Goal: Transaction & Acquisition: Purchase product/service

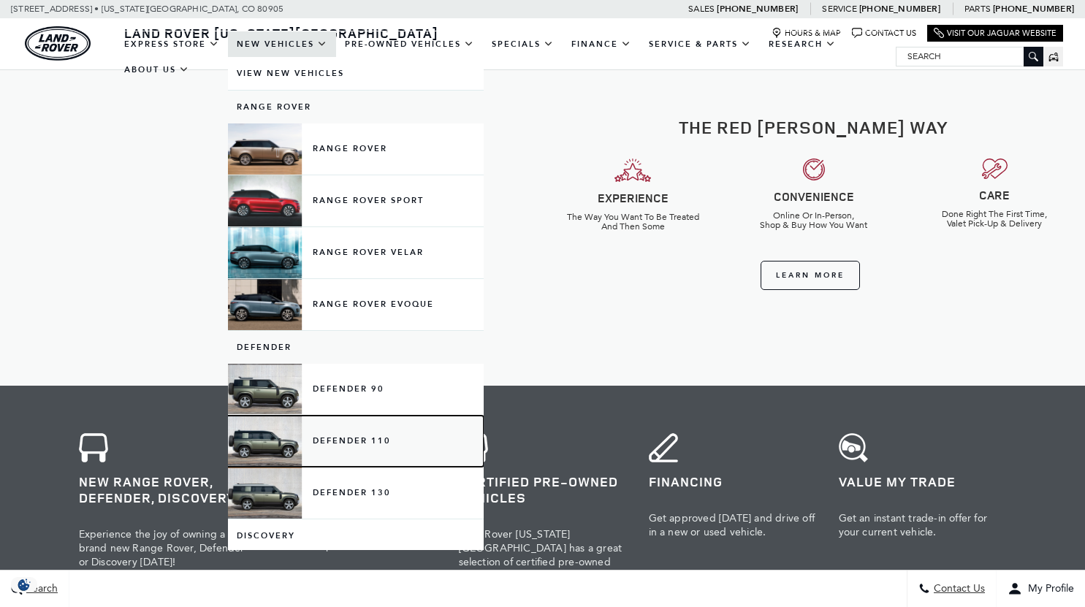
click at [336, 441] on link "Defender 110" at bounding box center [356, 441] width 256 height 51
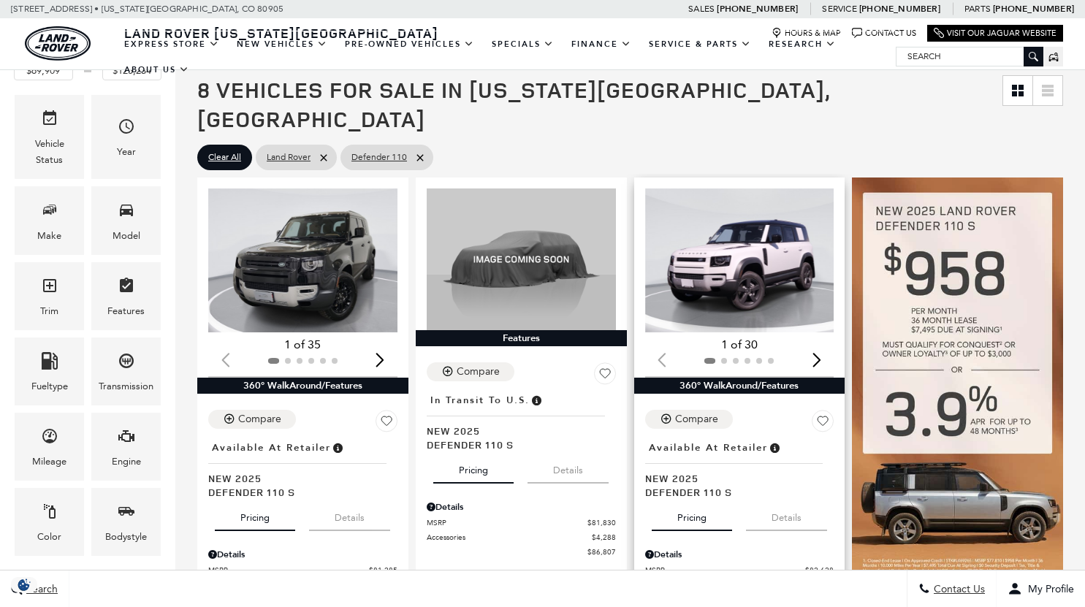
scroll to position [181, 0]
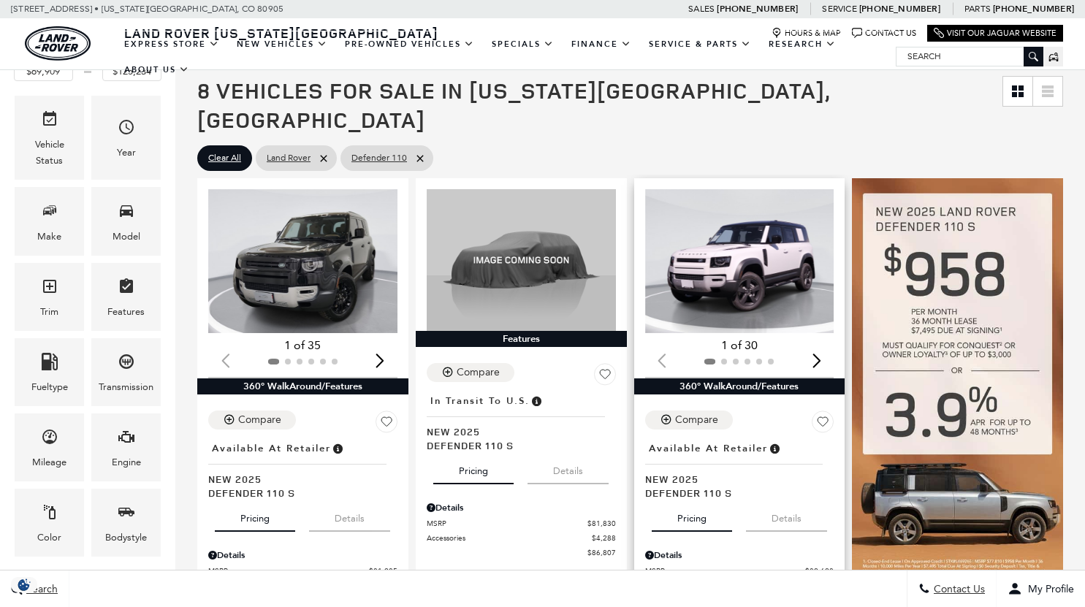
click at [753, 259] on img "1 / 2" at bounding box center [741, 261] width 192 height 144
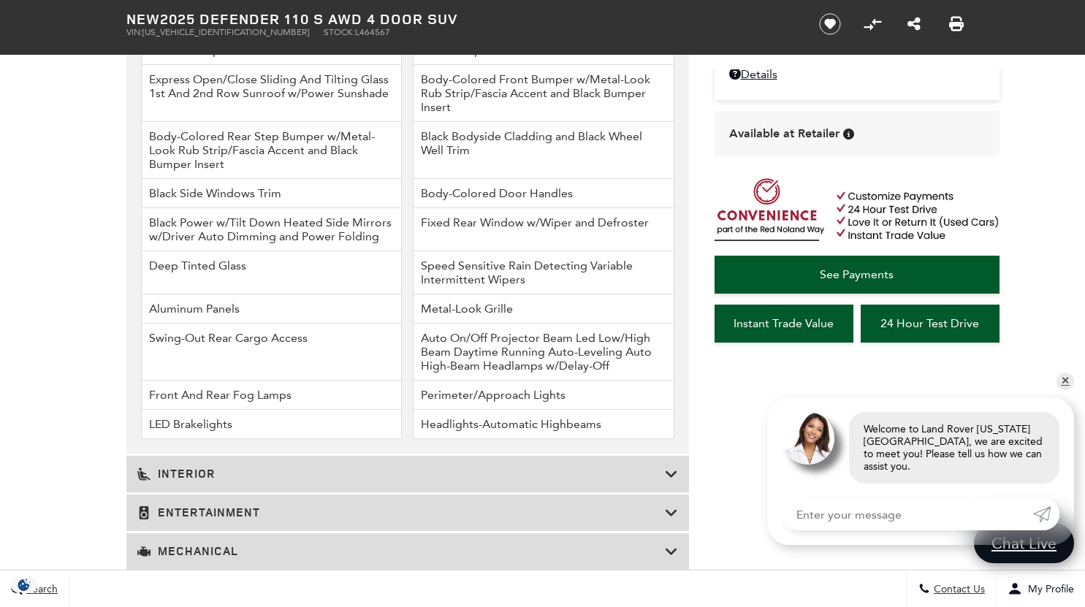
scroll to position [1926, 0]
click at [669, 475] on icon at bounding box center [671, 473] width 13 height 15
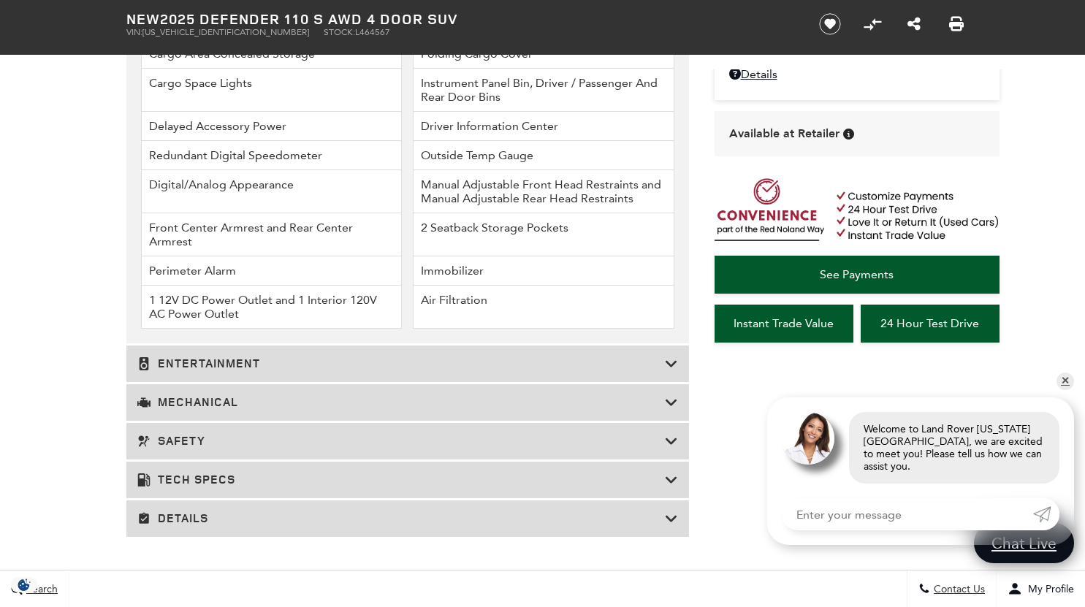
scroll to position [2452, 0]
click at [666, 401] on icon at bounding box center [671, 402] width 13 height 15
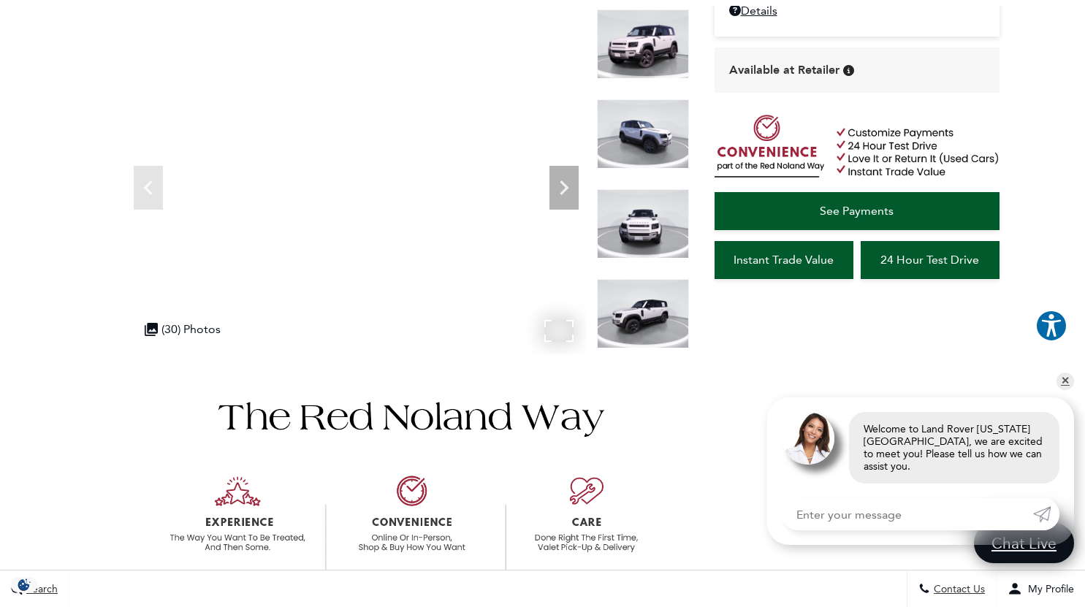
scroll to position [0, 0]
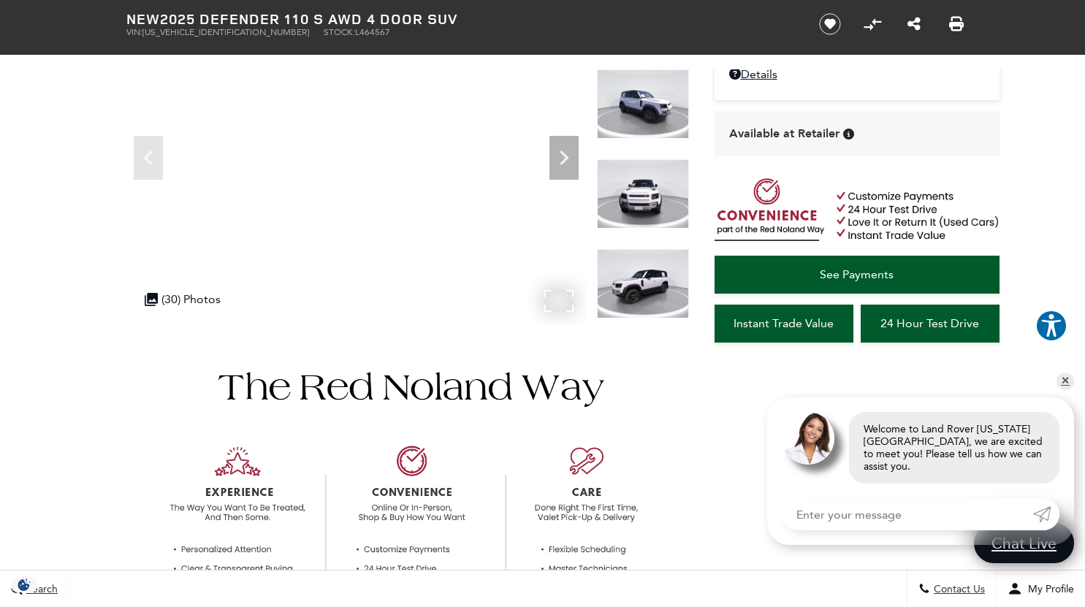
scroll to position [164, 0]
click at [562, 156] on icon "Next" at bounding box center [563, 156] width 29 height 29
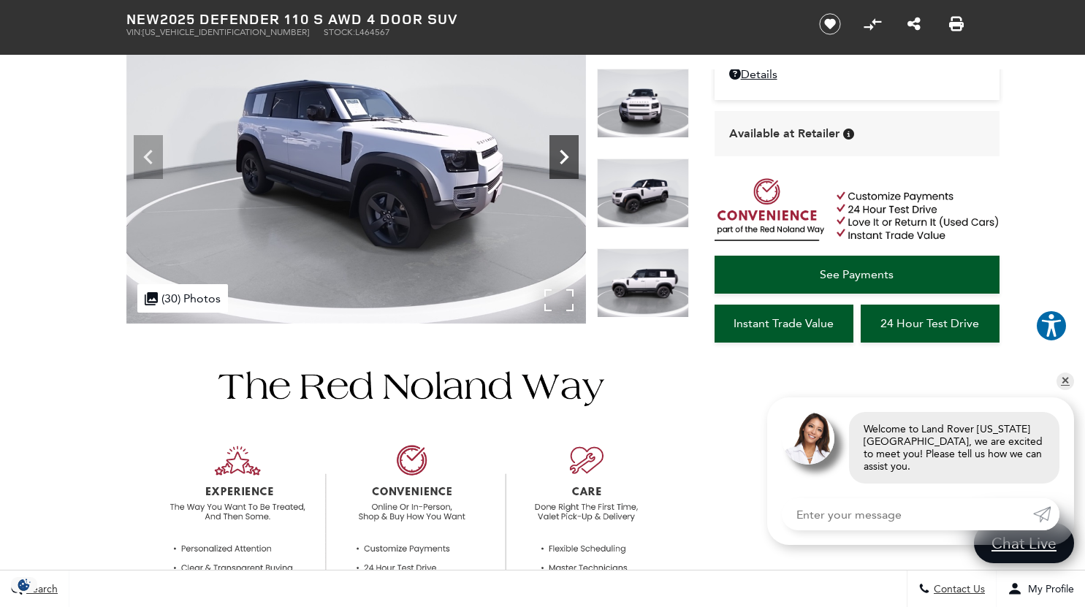
click at [562, 156] on icon "Next" at bounding box center [563, 156] width 29 height 29
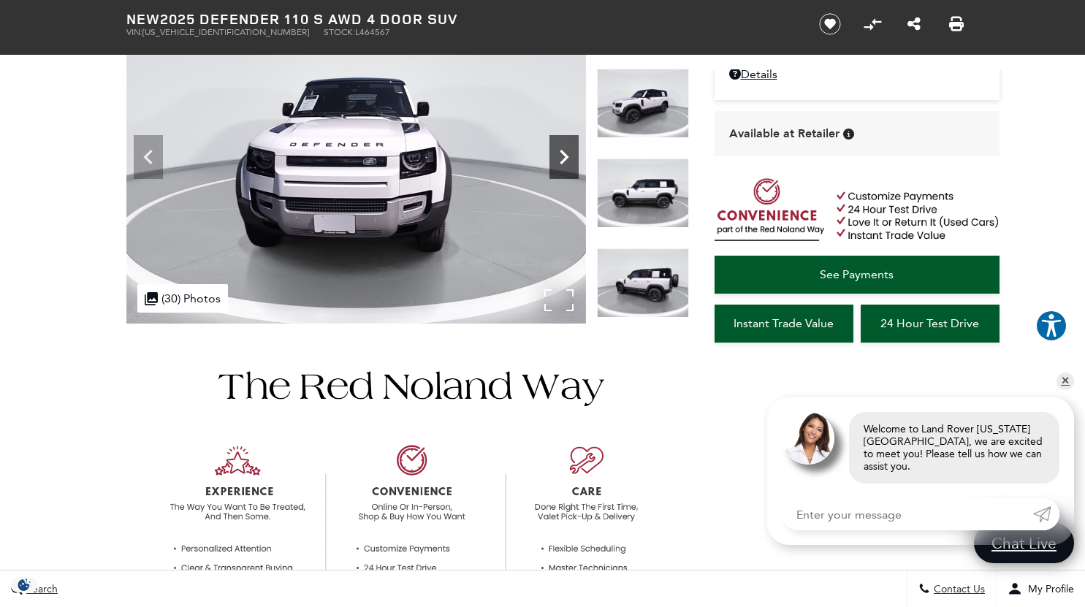
click at [562, 156] on icon "Next" at bounding box center [563, 156] width 29 height 29
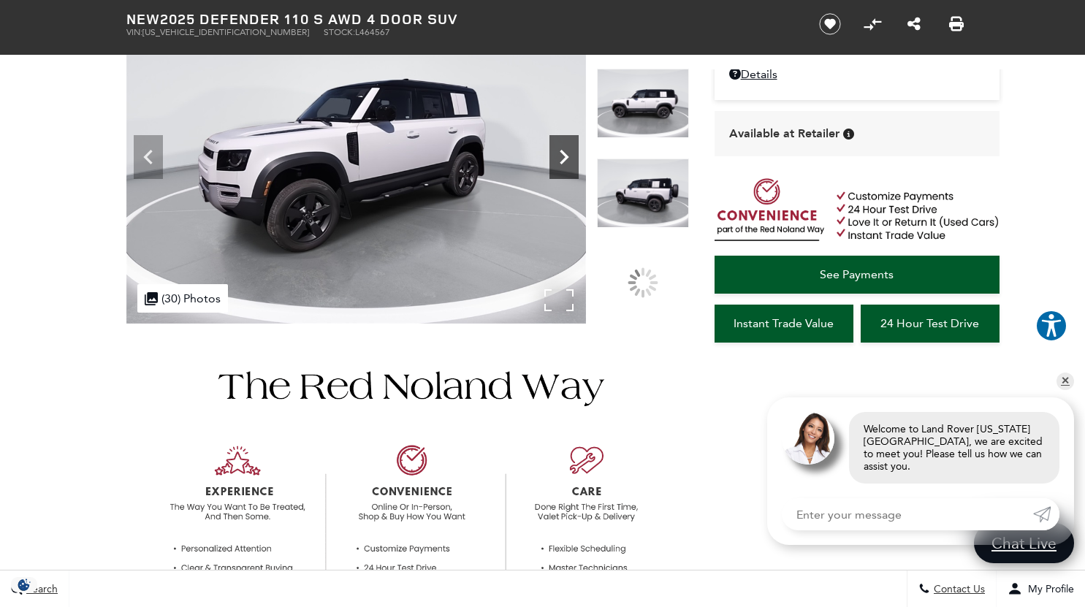
click at [562, 156] on icon "Next" at bounding box center [563, 156] width 29 height 29
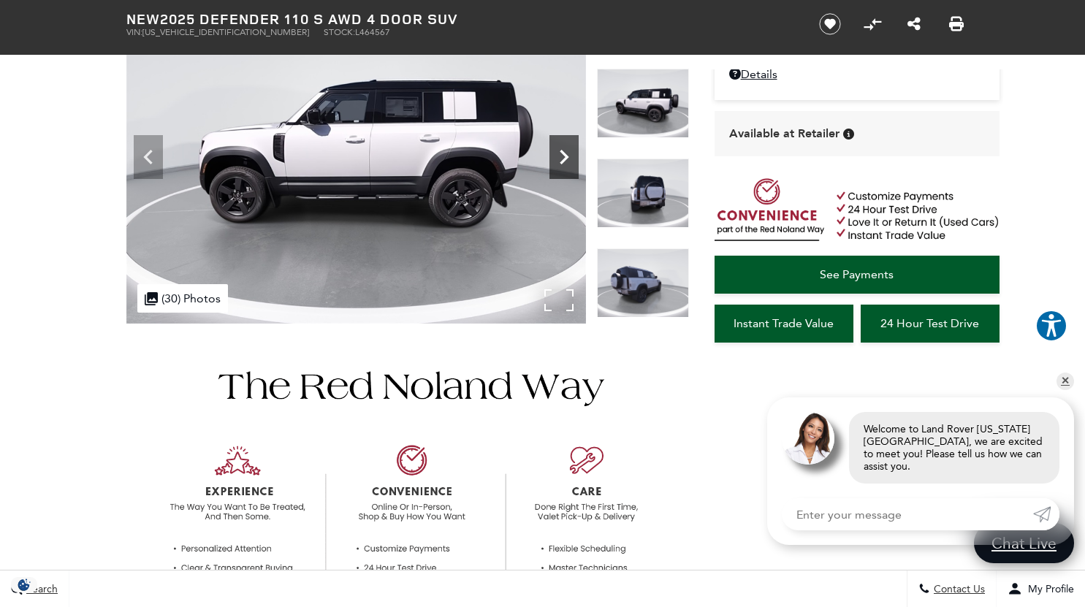
click at [562, 156] on icon "Next" at bounding box center [563, 156] width 29 height 29
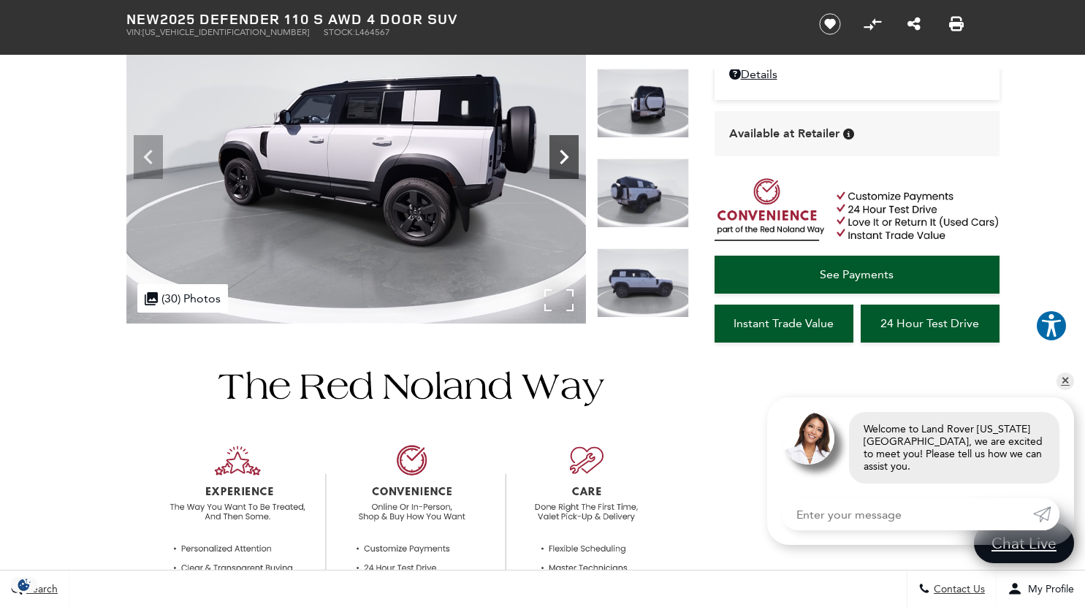
click at [562, 156] on icon "Next" at bounding box center [563, 156] width 29 height 29
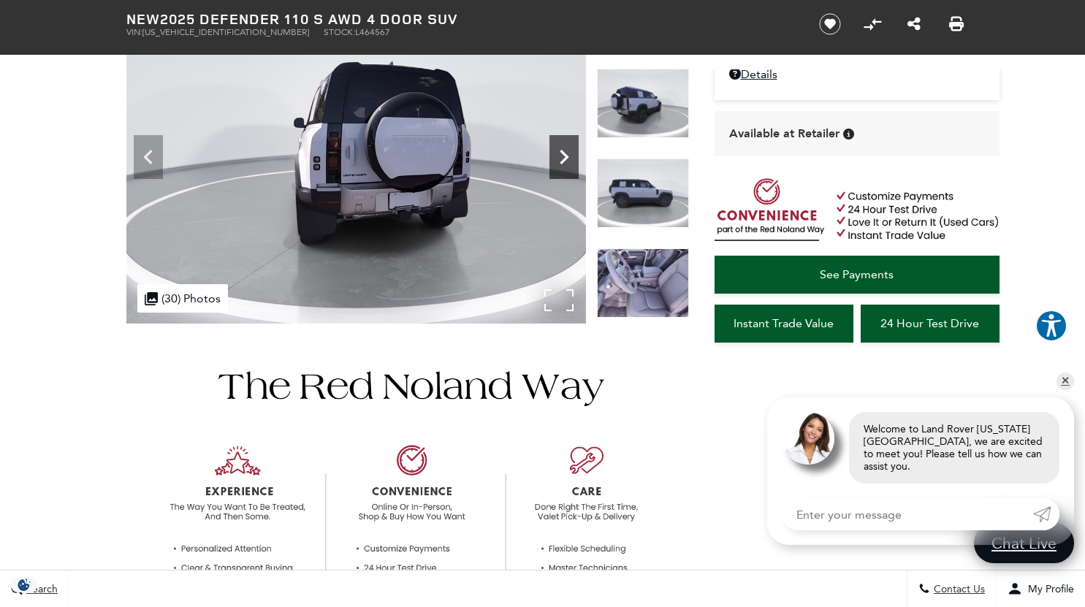
click at [562, 156] on icon "Next" at bounding box center [563, 156] width 29 height 29
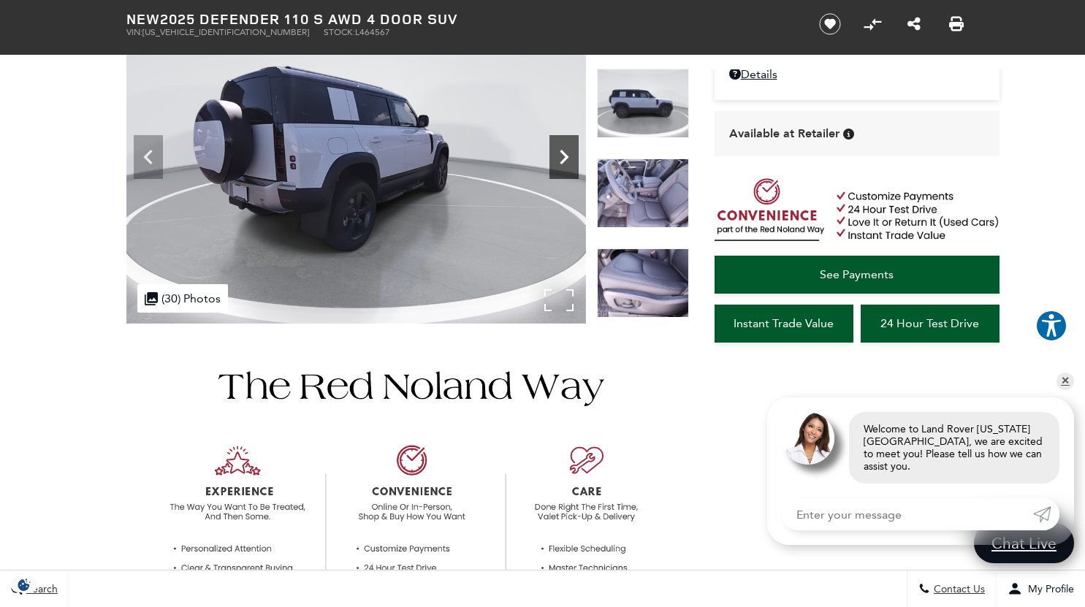
click at [562, 156] on icon "Next" at bounding box center [563, 156] width 29 height 29
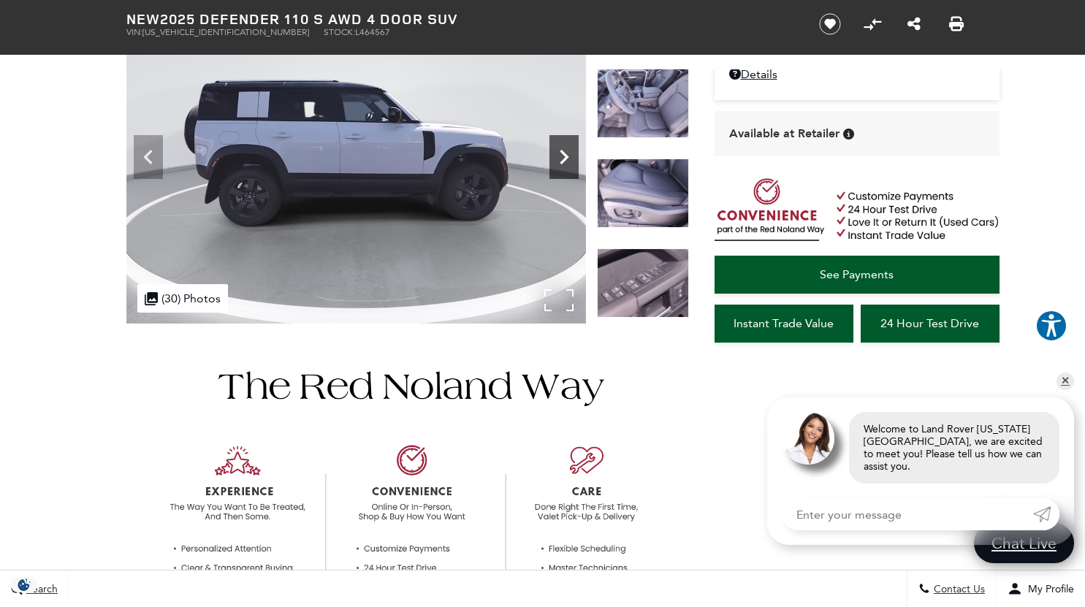
click at [562, 156] on icon "Next" at bounding box center [563, 156] width 29 height 29
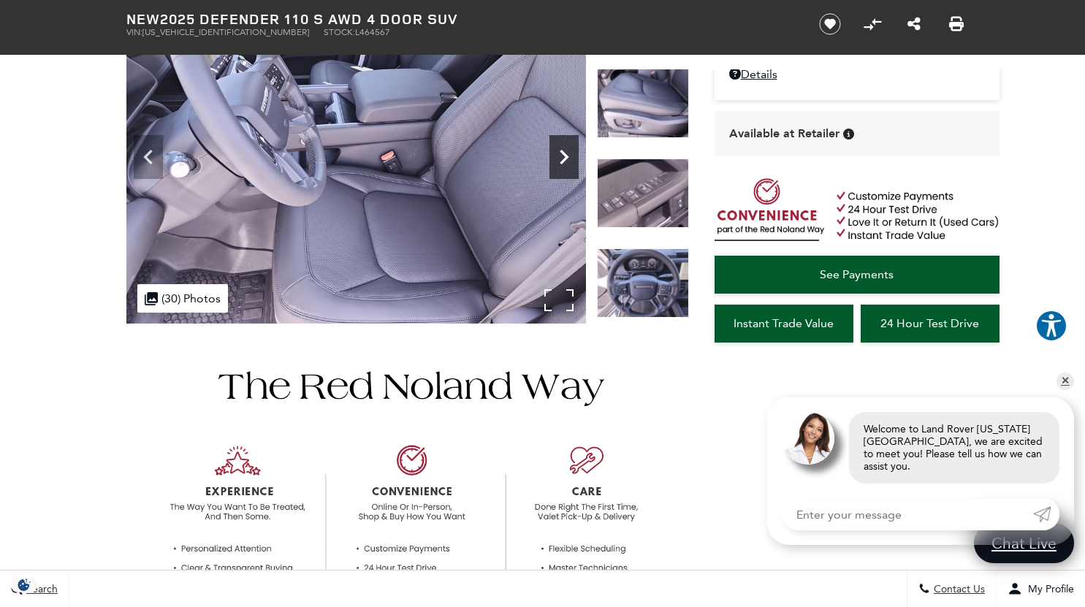
click at [562, 156] on icon "Next" at bounding box center [563, 156] width 29 height 29
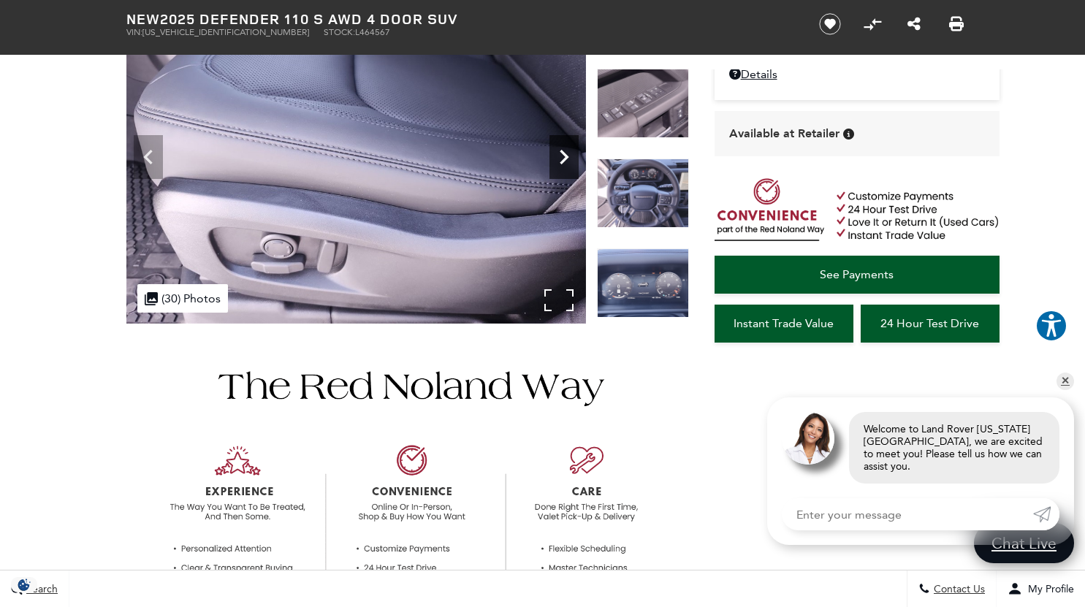
click at [562, 156] on icon "Next" at bounding box center [563, 156] width 29 height 29
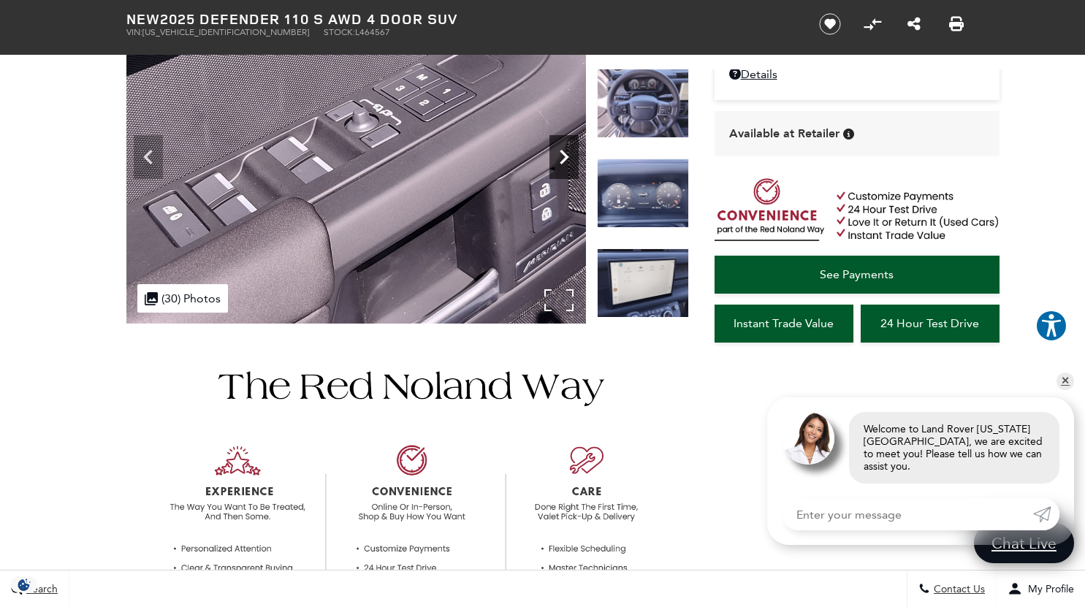
click at [562, 156] on icon "Next" at bounding box center [563, 156] width 29 height 29
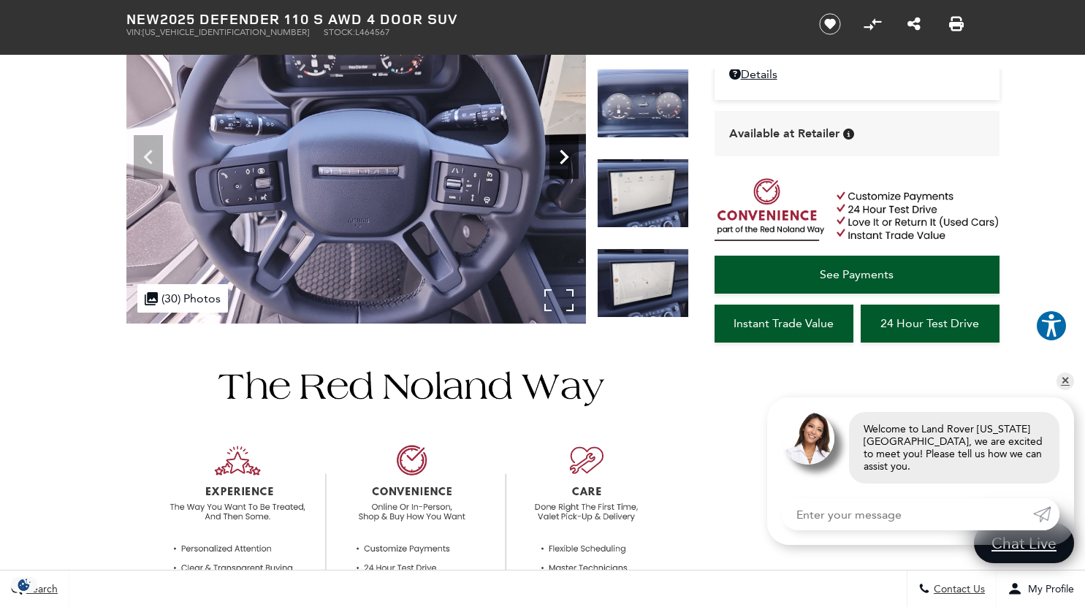
click at [562, 156] on icon "Next" at bounding box center [563, 156] width 29 height 29
